Goal: Information Seeking & Learning: Find specific fact

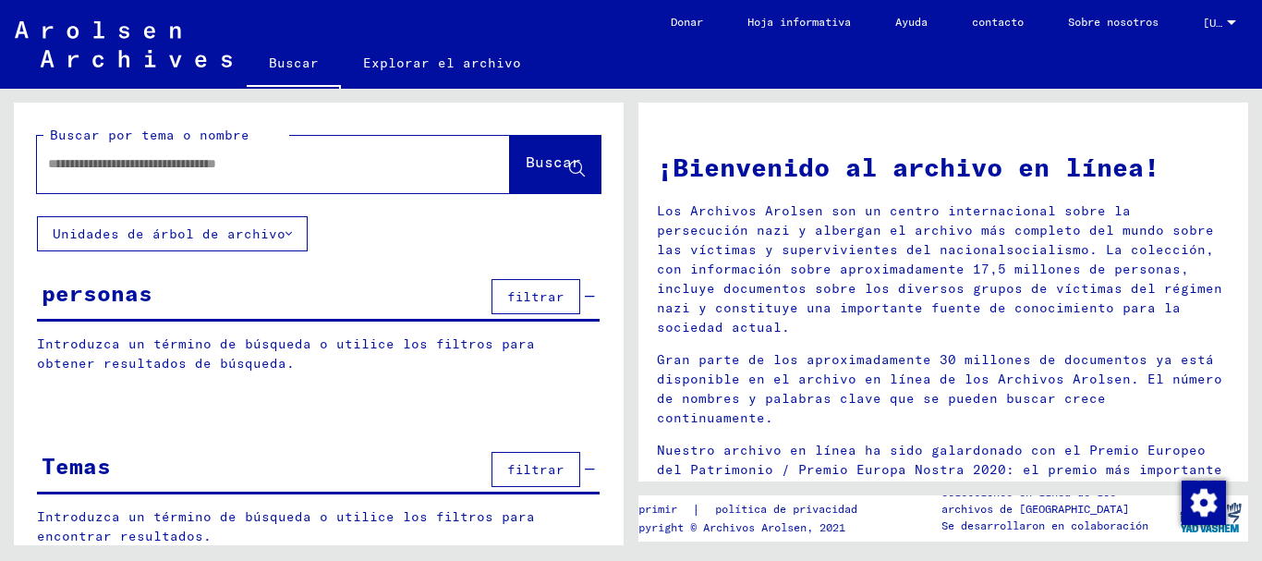
click at [221, 341] on font "Introduzca un término de búsqueda o utilice los filtros para obtener resultados…" at bounding box center [286, 353] width 498 height 36
click at [524, 291] on font "filtrar" at bounding box center [535, 296] width 57 height 17
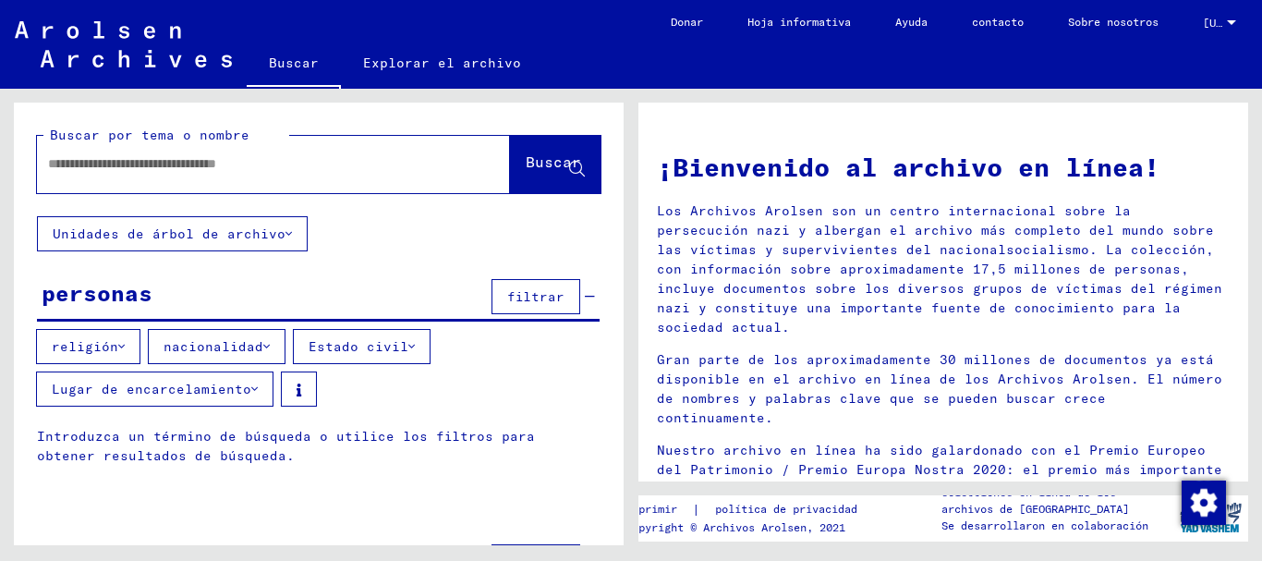
click at [103, 345] on font "religión" at bounding box center [85, 346] width 67 height 17
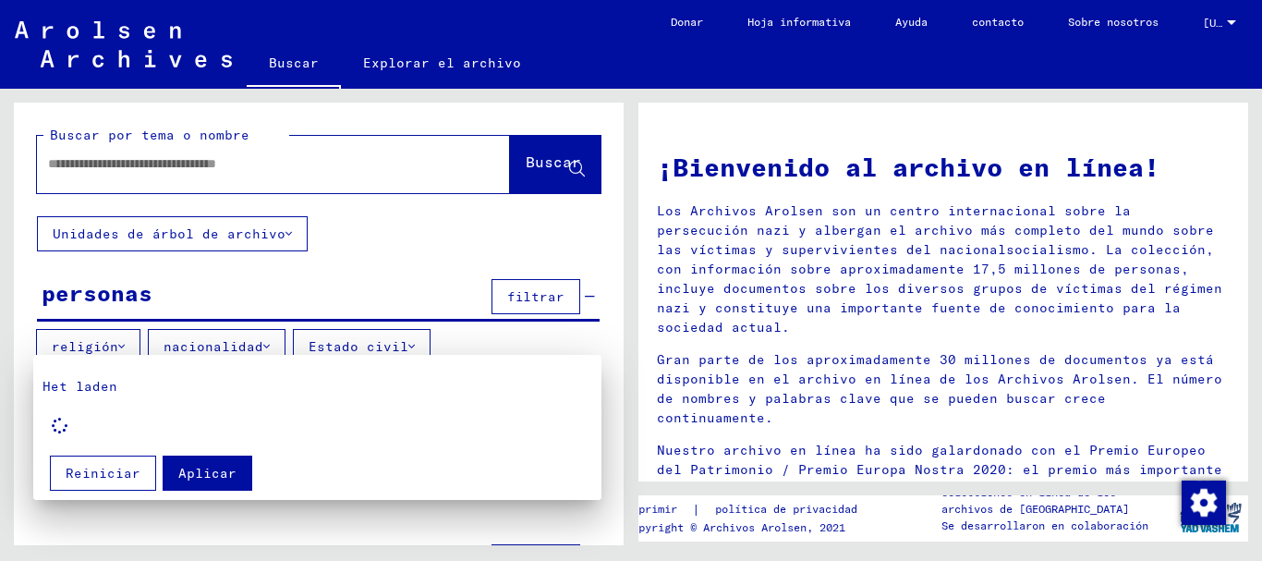
click at [299, 275] on div at bounding box center [631, 280] width 1262 height 561
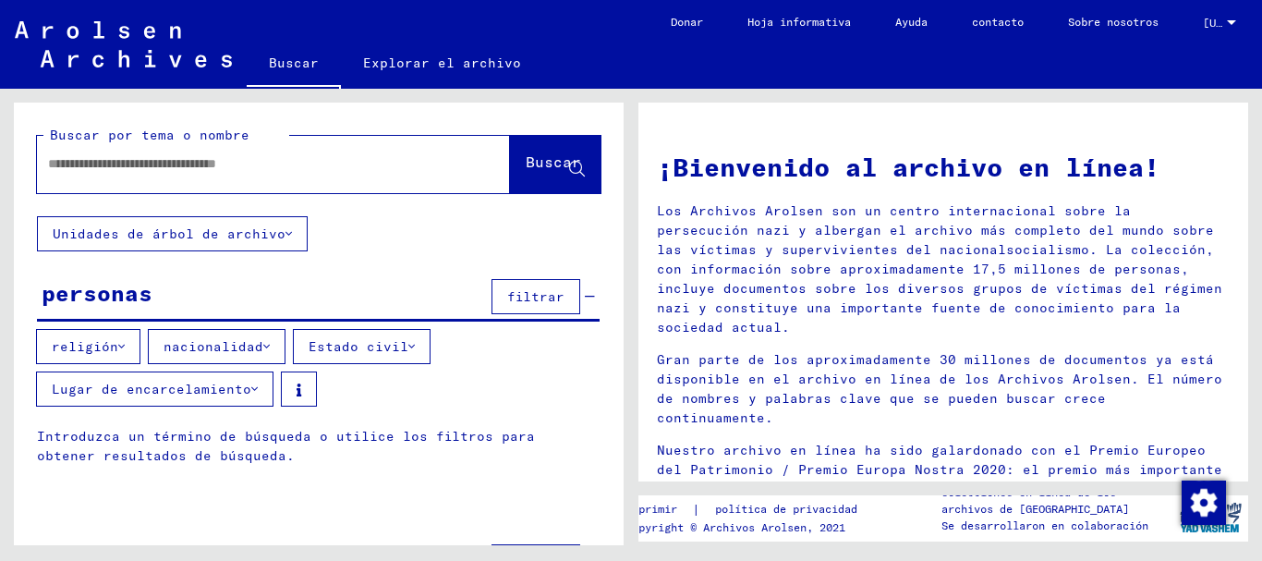
click at [248, 345] on font "nacionalidad" at bounding box center [213, 346] width 100 height 17
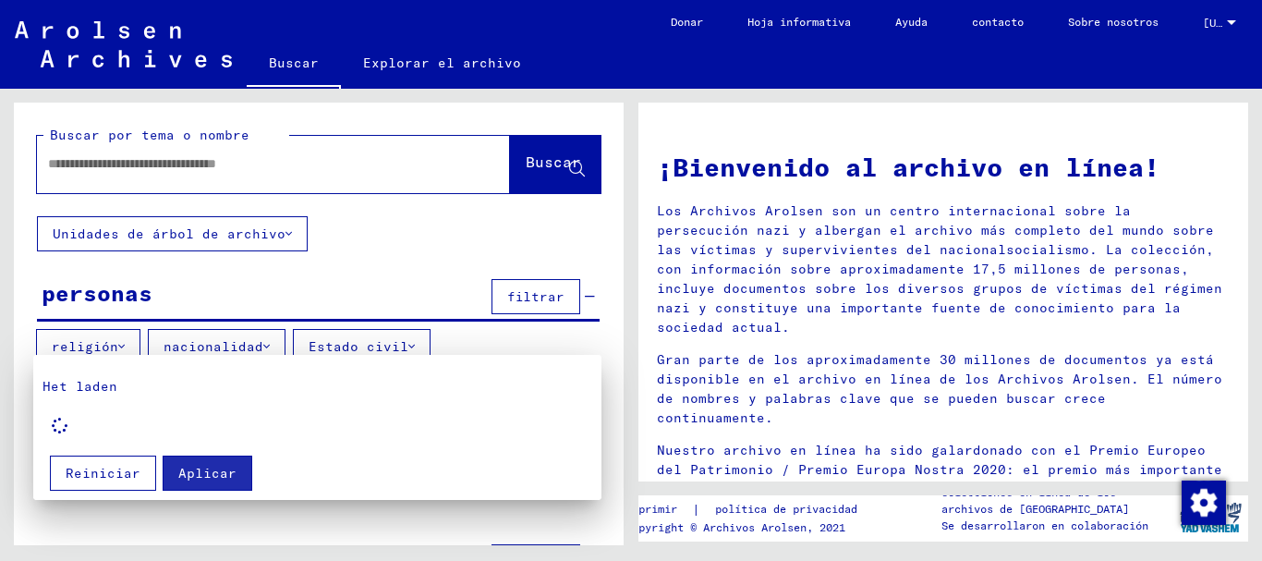
click at [248, 345] on div at bounding box center [631, 280] width 1262 height 561
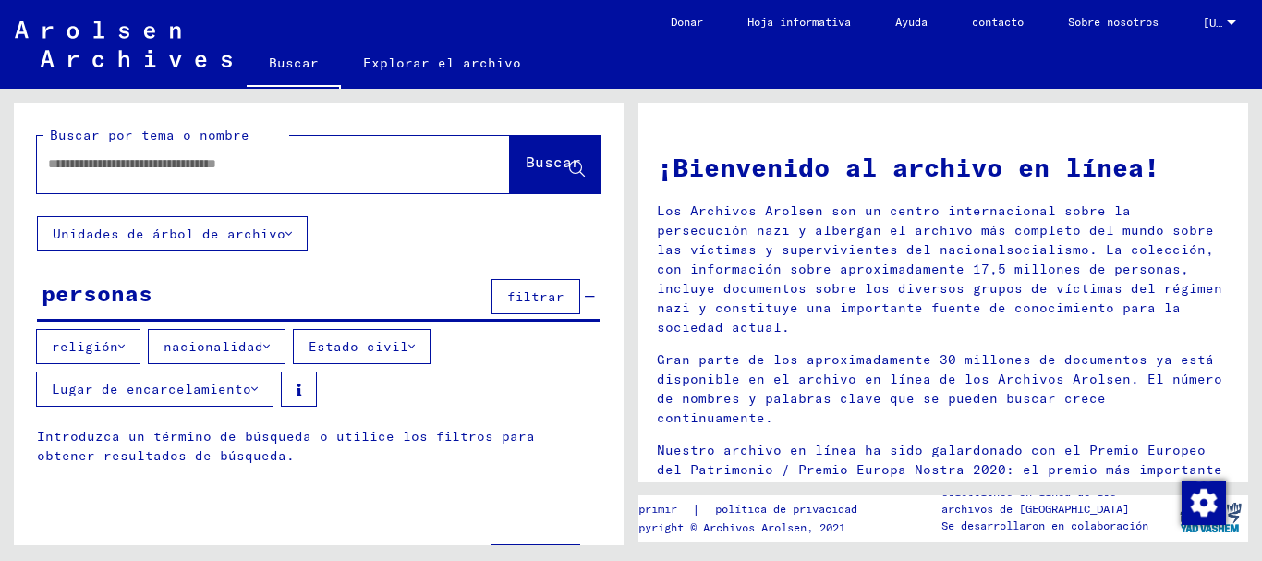
click at [87, 345] on font "religión" at bounding box center [85, 346] width 67 height 17
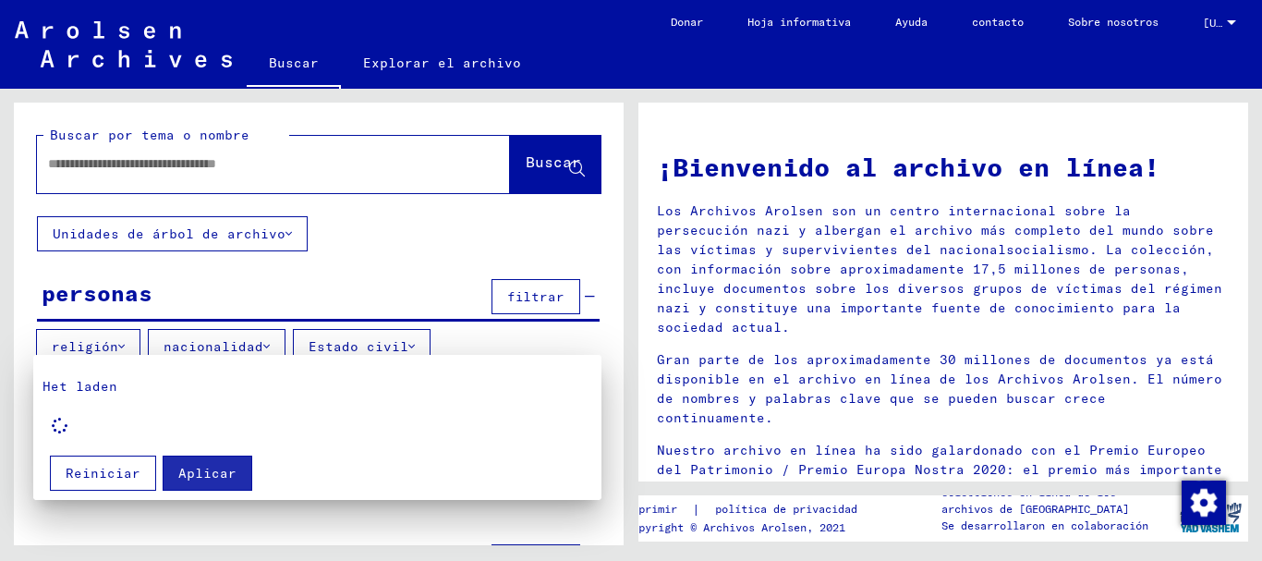
click at [460, 65] on div at bounding box center [631, 280] width 1262 height 561
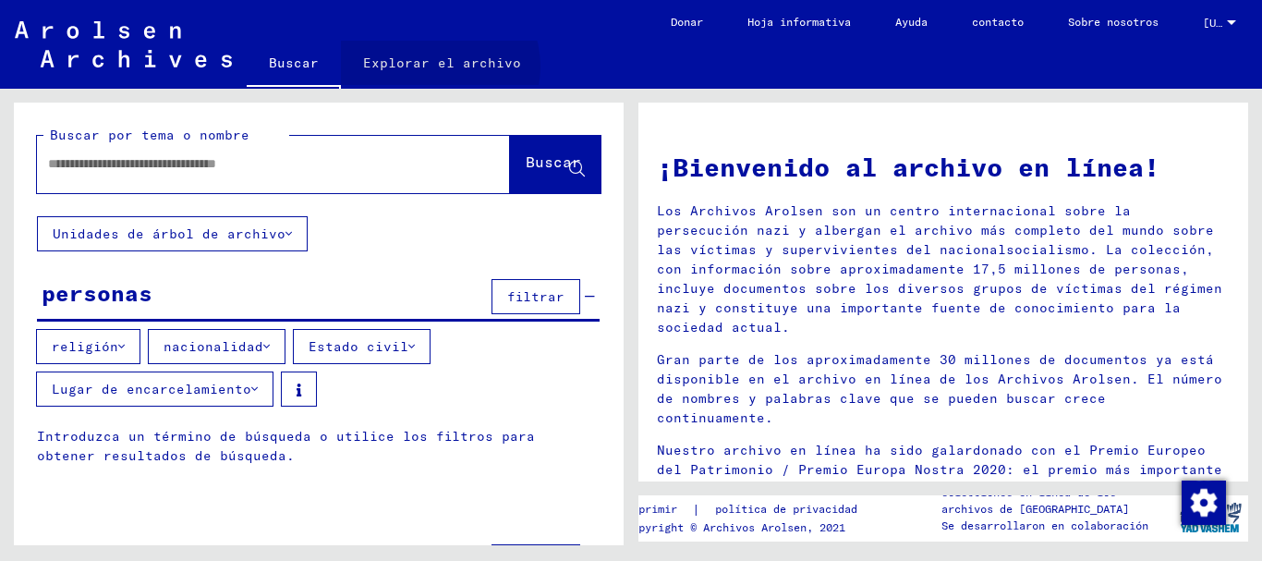
click at [433, 67] on font "Explorar el archivo" at bounding box center [442, 62] width 158 height 17
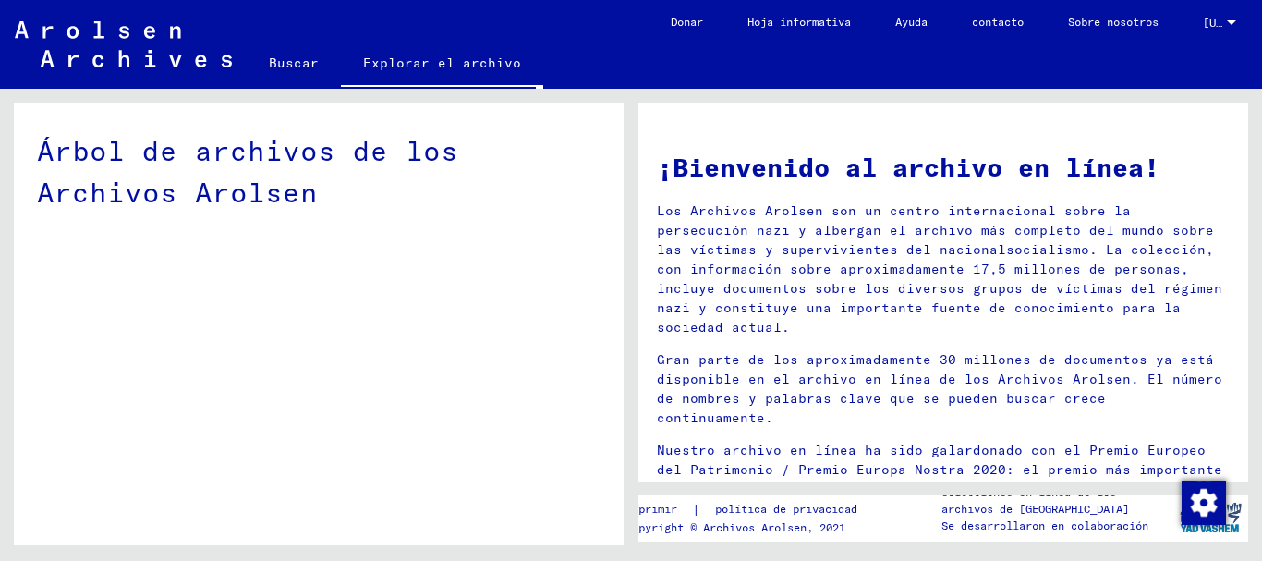
click at [293, 56] on font "Buscar" at bounding box center [294, 62] width 50 height 17
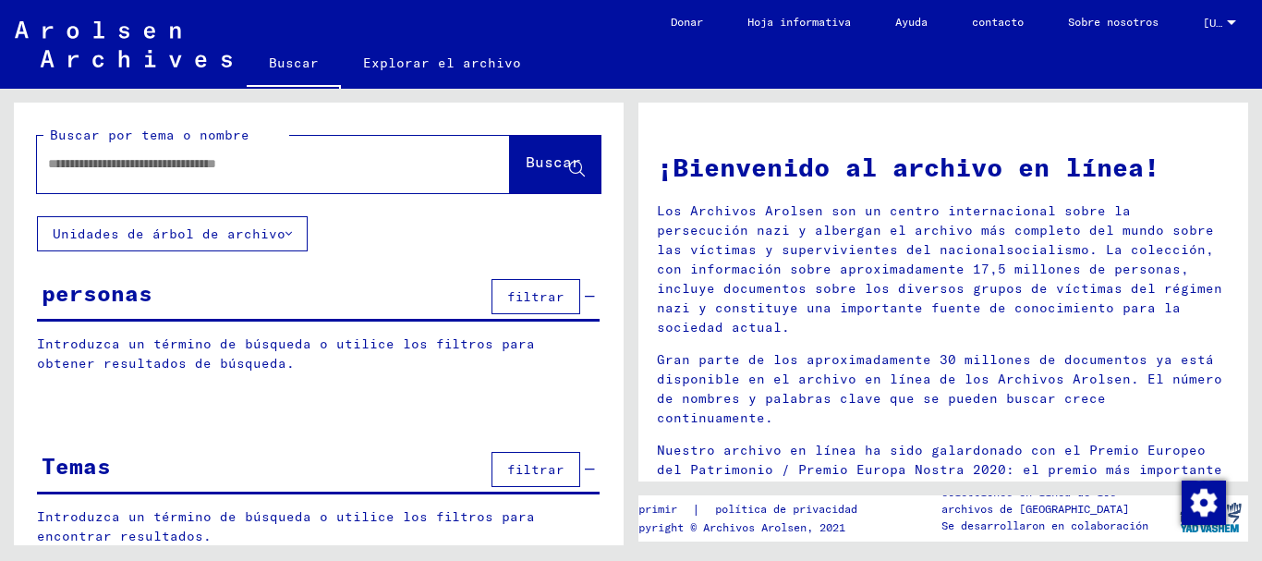
click at [538, 301] on font "filtrar" at bounding box center [535, 296] width 57 height 17
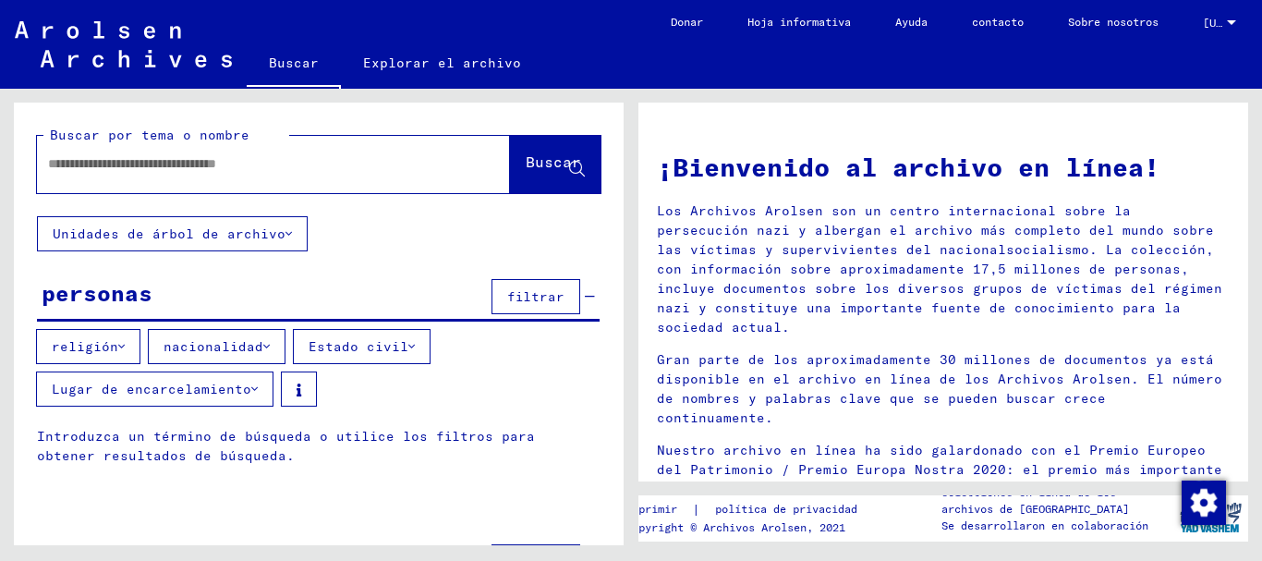
click at [538, 301] on font "filtrar" at bounding box center [535, 296] width 57 height 17
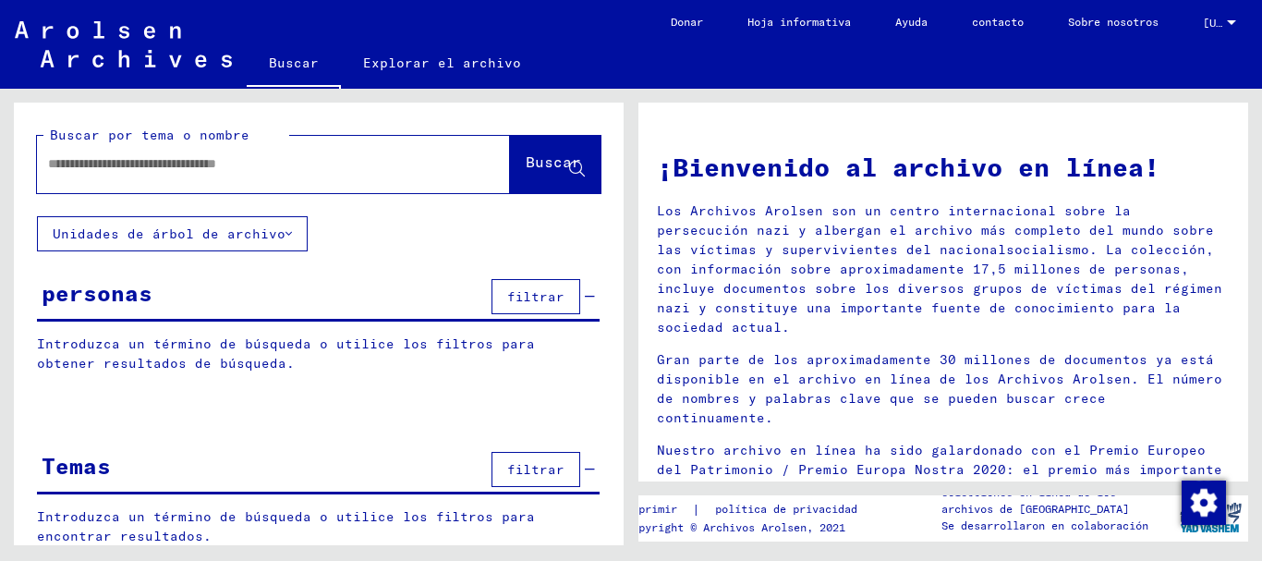
click at [236, 301] on div "personas filtrar" at bounding box center [318, 297] width 563 height 47
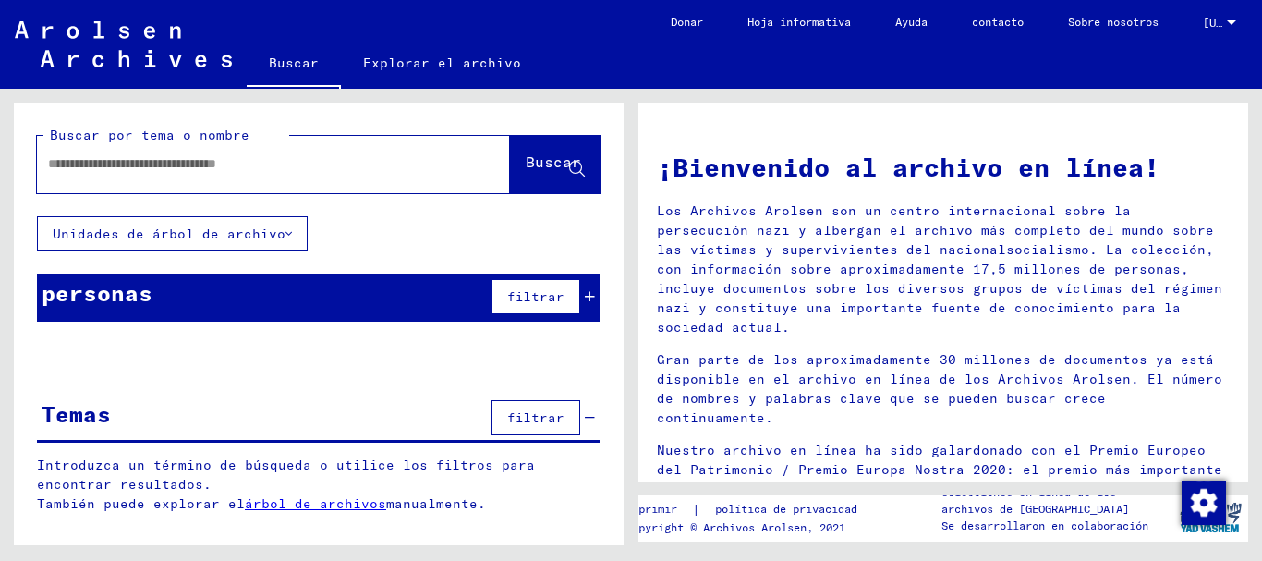
click at [236, 301] on div "personas filtrar" at bounding box center [318, 297] width 563 height 47
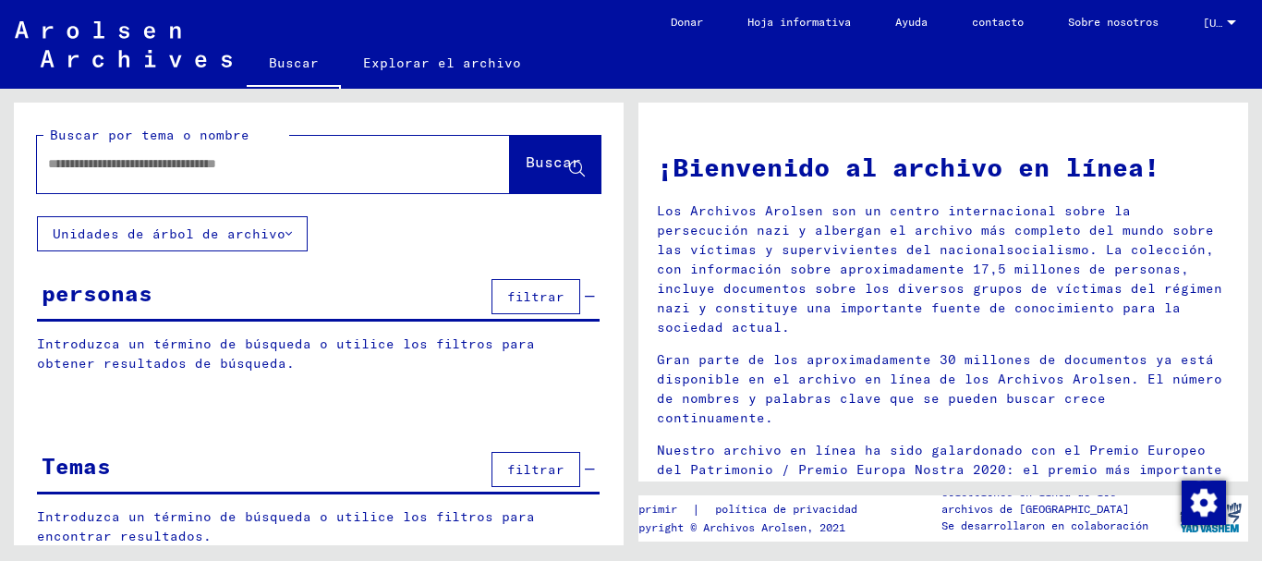
click at [528, 293] on font "filtrar" at bounding box center [535, 296] width 57 height 17
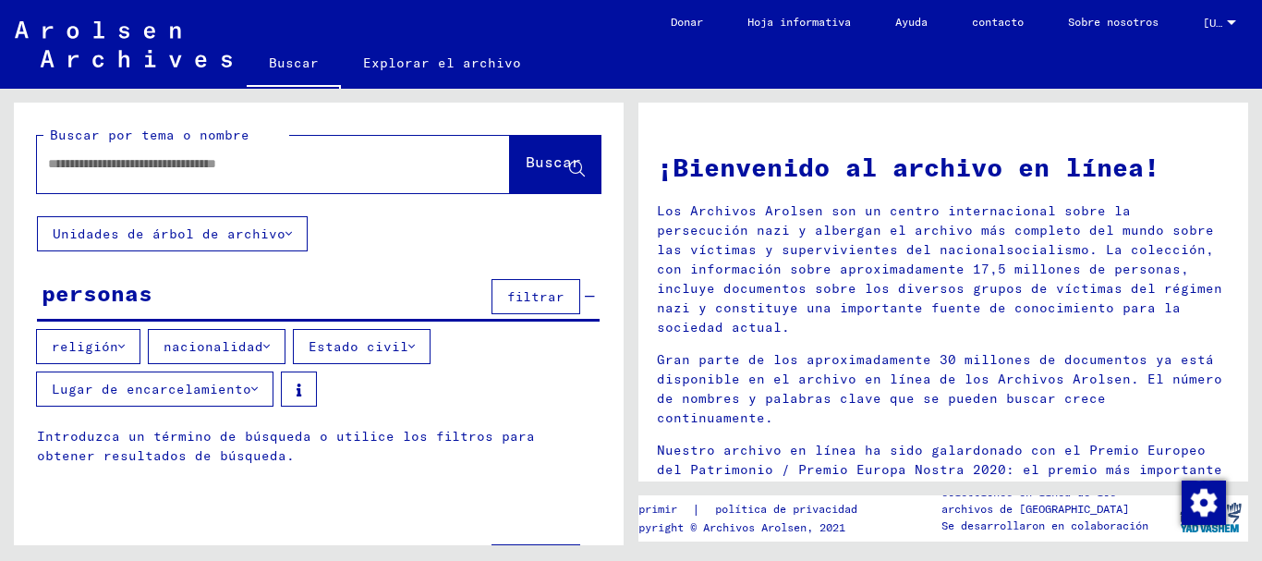
click at [94, 341] on font "religión" at bounding box center [85, 346] width 67 height 17
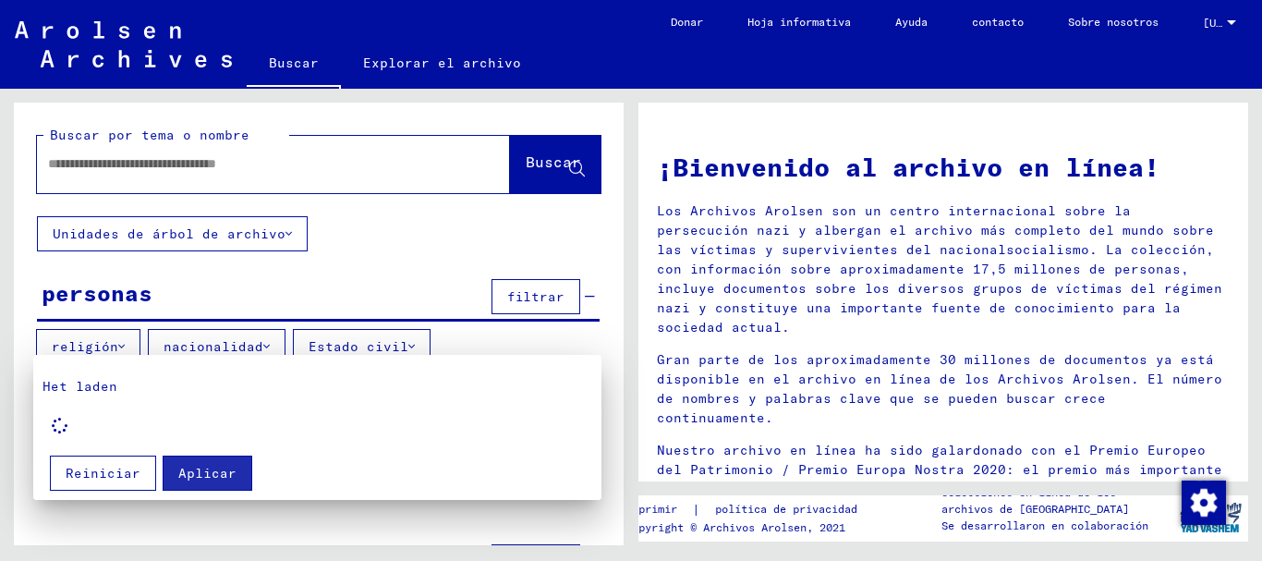
click at [122, 346] on div at bounding box center [631, 280] width 1262 height 561
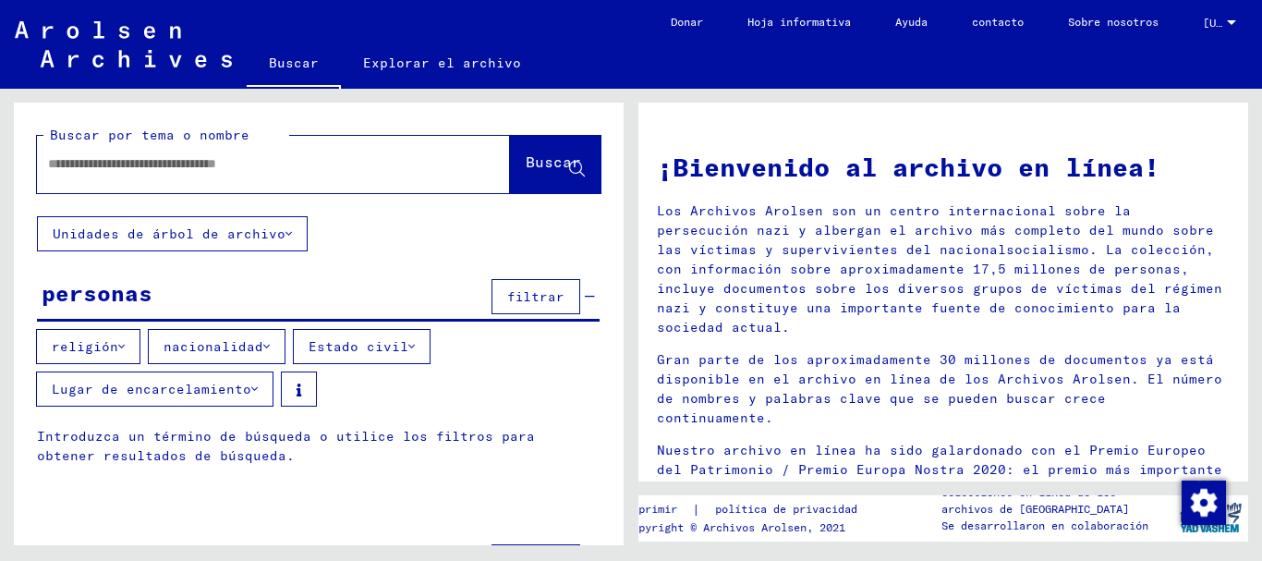
click at [170, 161] on input "text" at bounding box center [251, 163] width 406 height 19
drag, startPoint x: 158, startPoint y: 158, endPoint x: 0, endPoint y: 158, distance: 157.9
click at [0, 158] on div "Buscar por tema o nombre ********* close Buscar Unidades de árbol de archivo pe…" at bounding box center [315, 317] width 631 height 456
paste input "**********"
type input "**********"
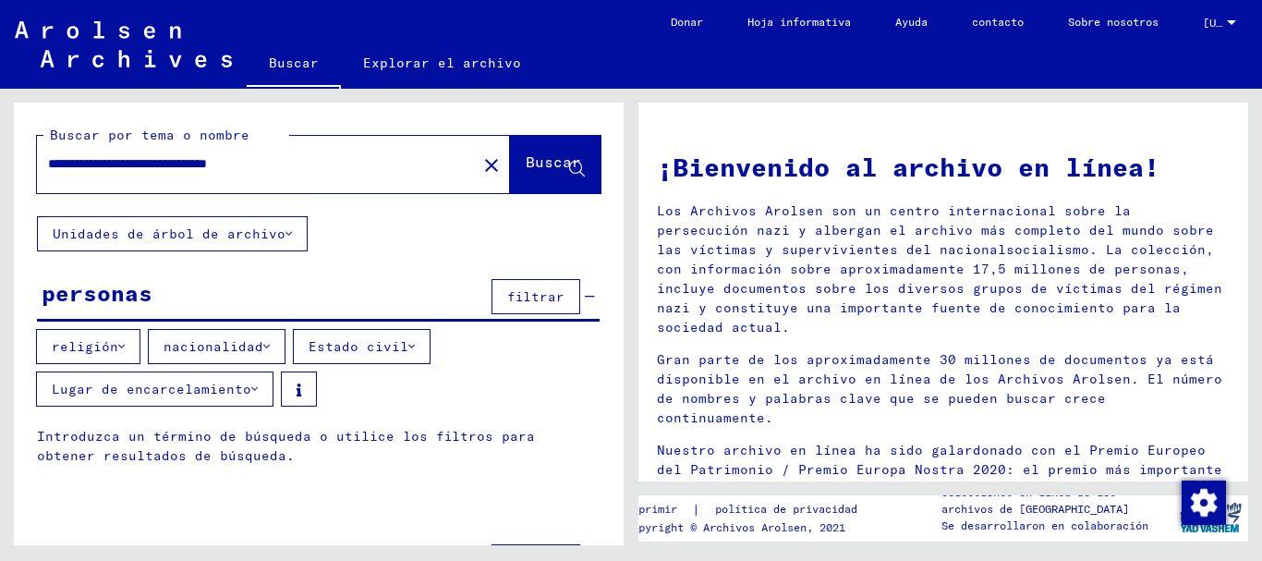
click at [526, 159] on font "Buscar" at bounding box center [553, 161] width 55 height 18
click at [529, 158] on font "Buscar" at bounding box center [553, 161] width 55 height 18
click at [526, 163] on font "Buscar" at bounding box center [553, 161] width 55 height 18
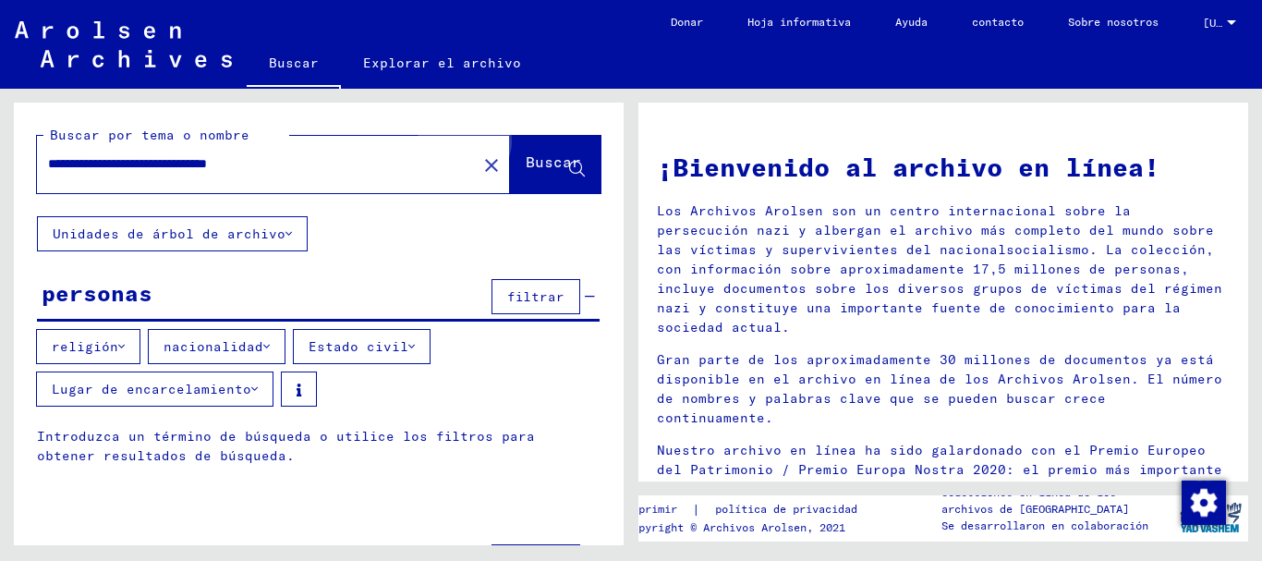
click at [526, 163] on font "Buscar" at bounding box center [553, 161] width 55 height 18
click at [539, 166] on font "Buscar" at bounding box center [553, 161] width 55 height 18
click at [224, 239] on font "Unidades de árbol de archivo" at bounding box center [169, 233] width 233 height 17
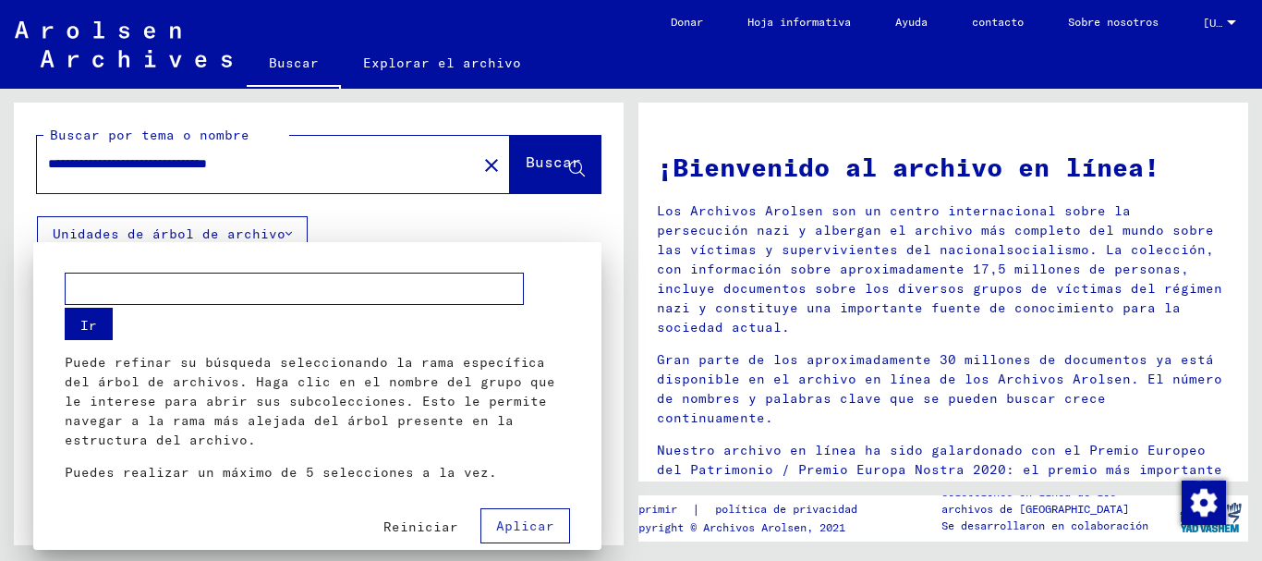
click at [203, 289] on input "text" at bounding box center [294, 288] width 459 height 32
paste input "**********"
type input "**********"
click at [93, 321] on font "Ir" at bounding box center [88, 325] width 17 height 17
click at [83, 319] on font "Ir" at bounding box center [88, 325] width 17 height 17
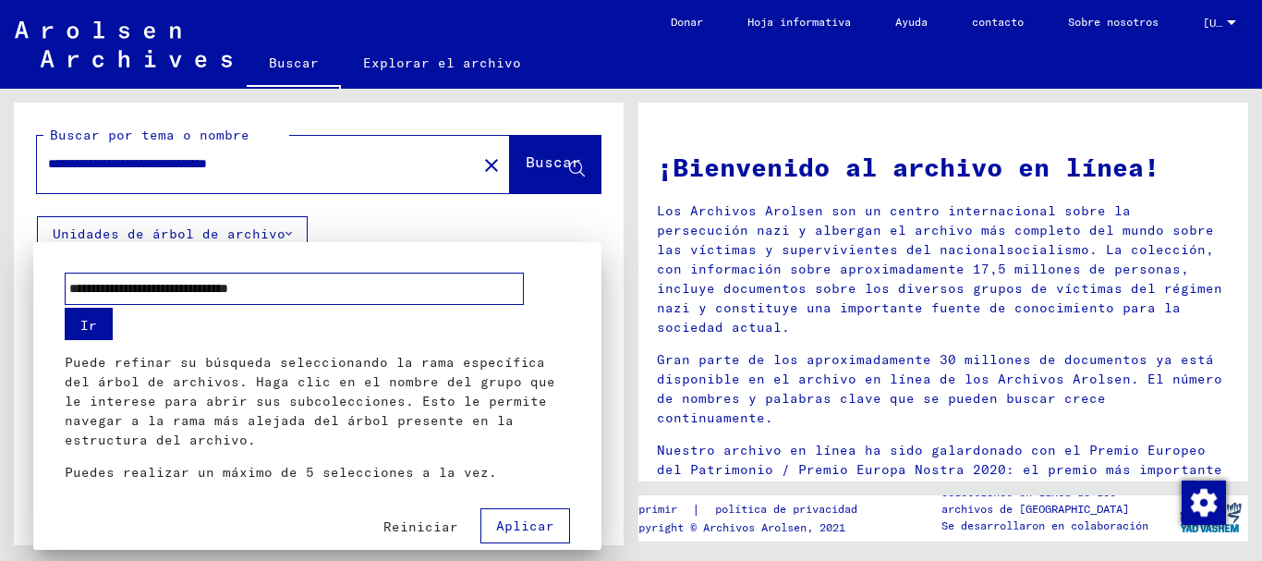
click at [83, 319] on font "Ir" at bounding box center [88, 325] width 17 height 17
click at [547, 224] on div at bounding box center [631, 280] width 1262 height 561
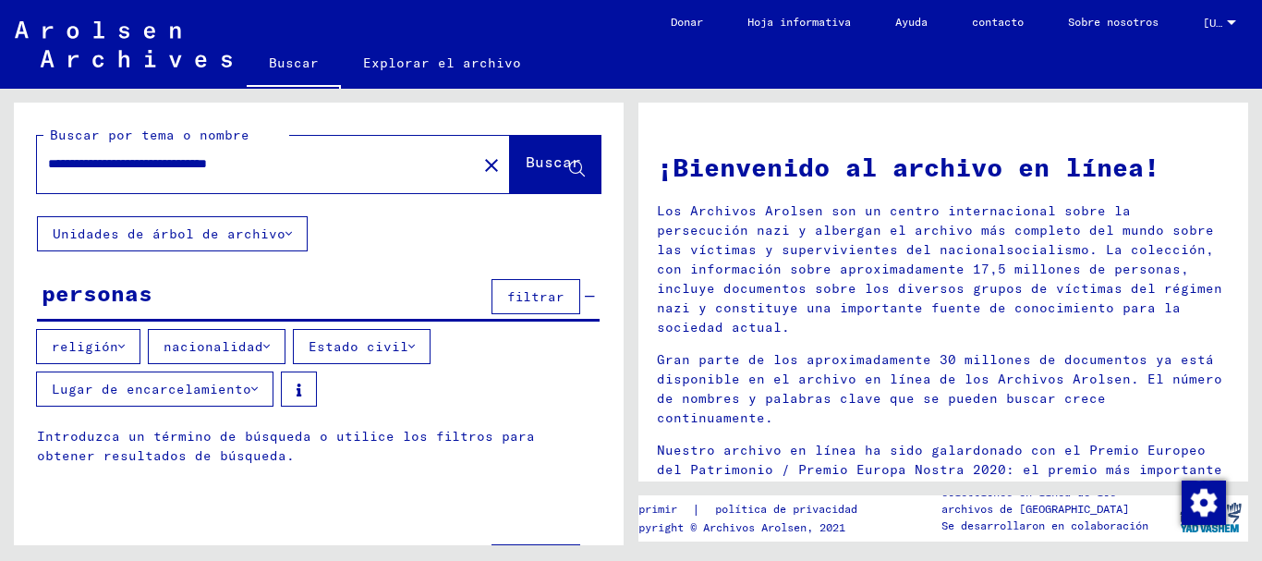
click at [480, 156] on mat-icon "close" at bounding box center [491, 165] width 22 height 22
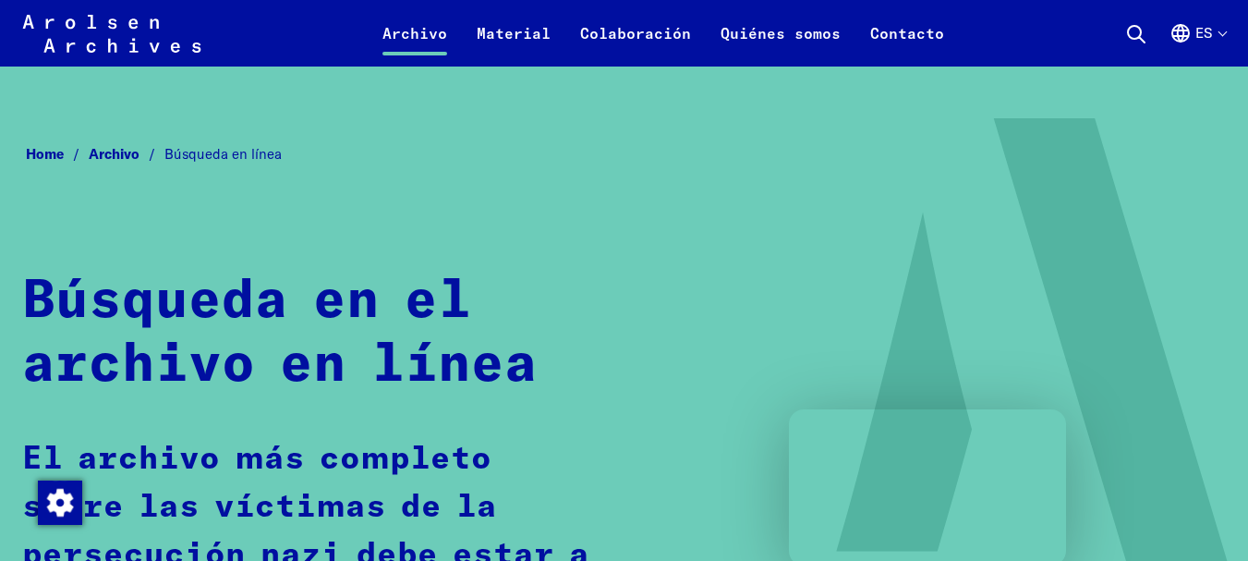
scroll to position [1108, 0]
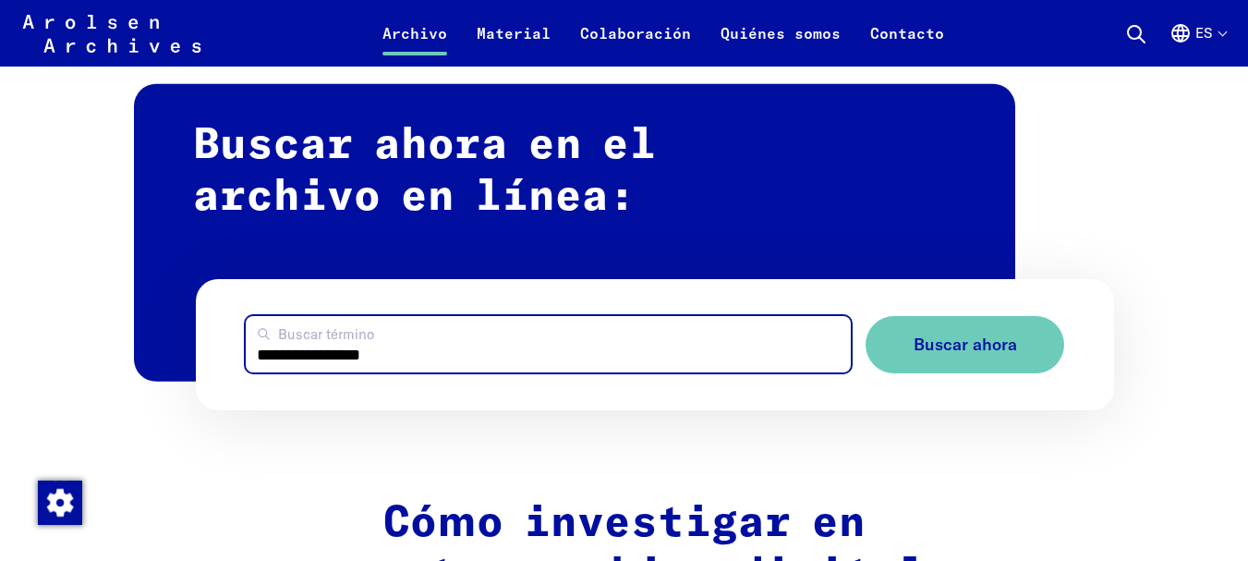
drag, startPoint x: 418, startPoint y: 360, endPoint x: 224, endPoint y: 349, distance: 194.3
click at [224, 349] on form "**********" at bounding box center [655, 345] width 918 height 132
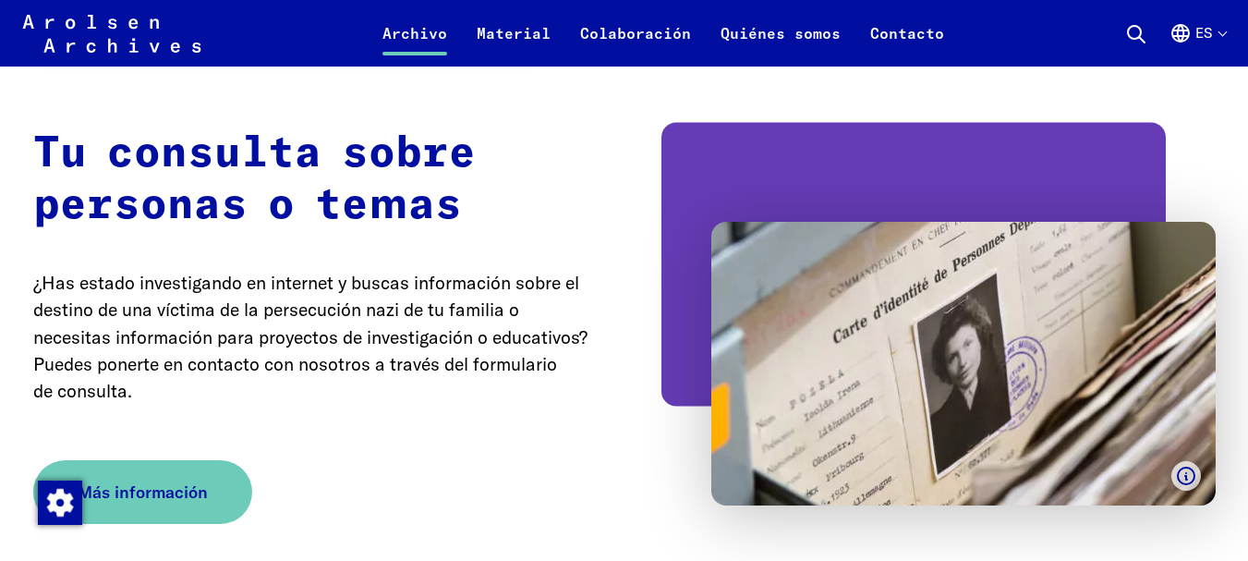
scroll to position [3418, 0]
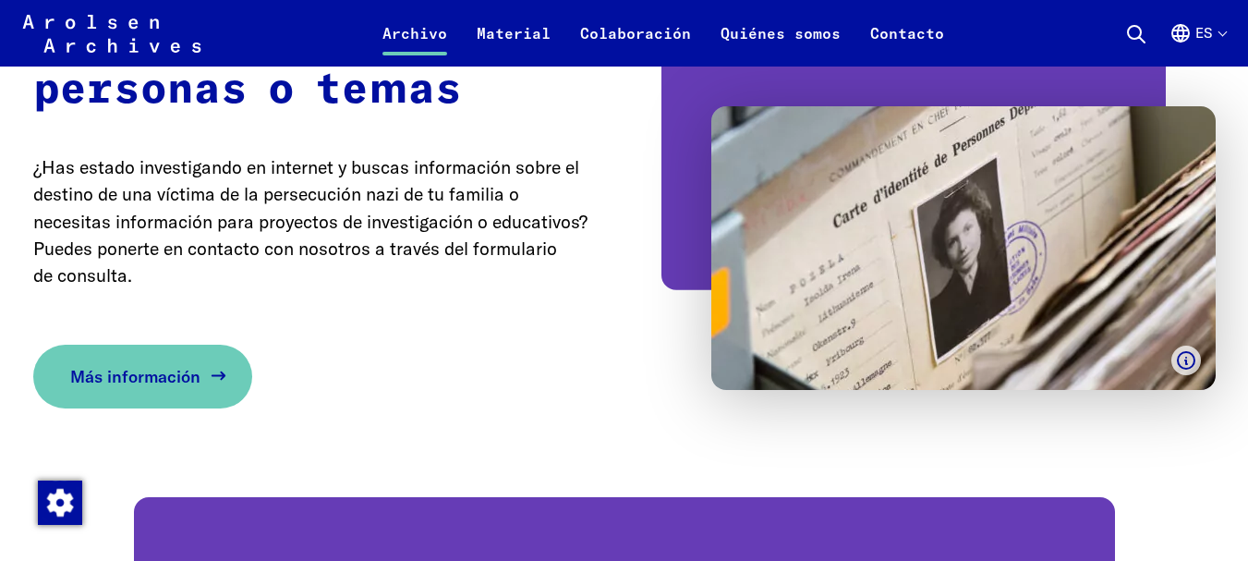
click at [122, 369] on span "Más información" at bounding box center [135, 376] width 130 height 25
